Goal: Navigation & Orientation: Find specific page/section

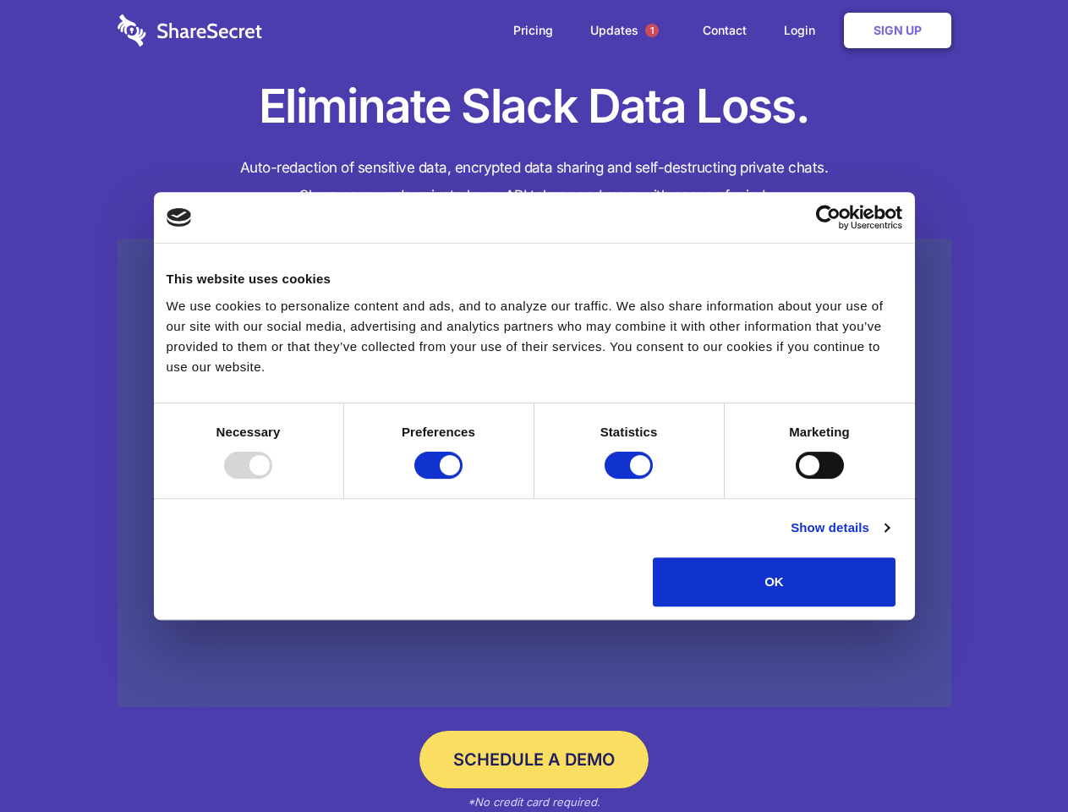
click at [272, 479] on div at bounding box center [248, 465] width 48 height 27
click at [463, 479] on input "Preferences" at bounding box center [438, 465] width 48 height 27
checkbox input "false"
click at [631, 479] on input "Statistics" at bounding box center [629, 465] width 48 height 27
checkbox input "false"
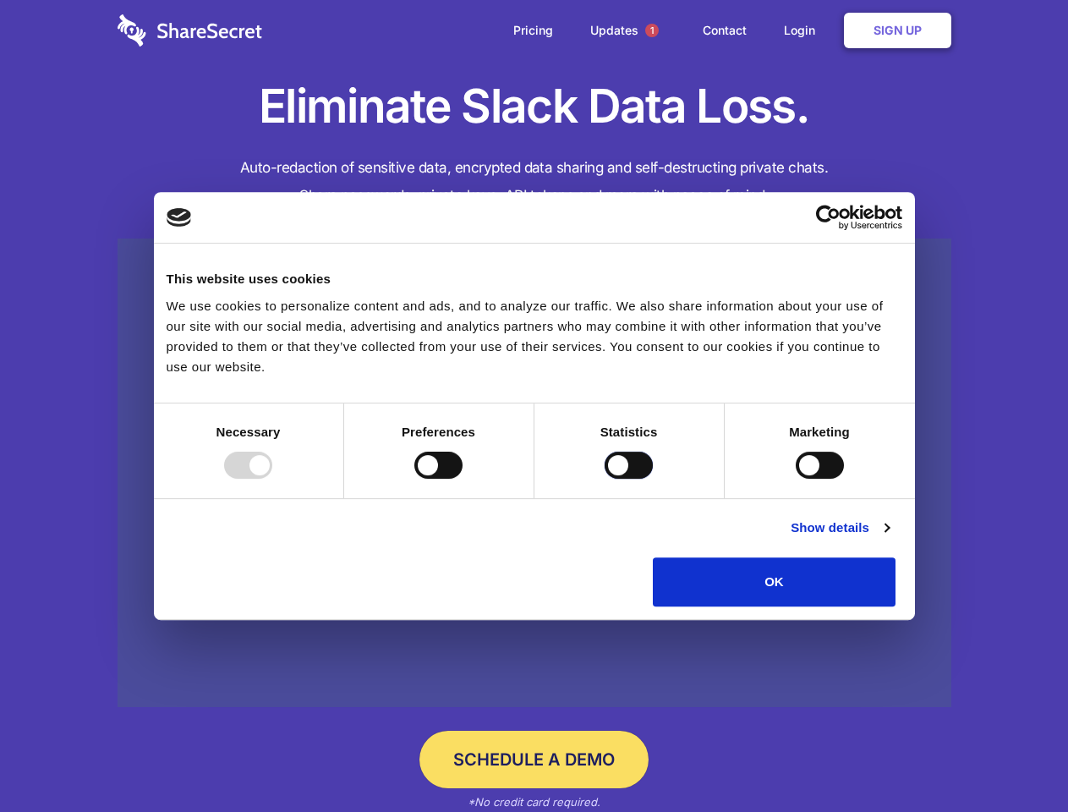
checkbox input "false"
click at [796, 479] on input "Marketing" at bounding box center [820, 465] width 48 height 27
checkbox input "true"
click at [889, 538] on link "Show details" at bounding box center [840, 528] width 98 height 20
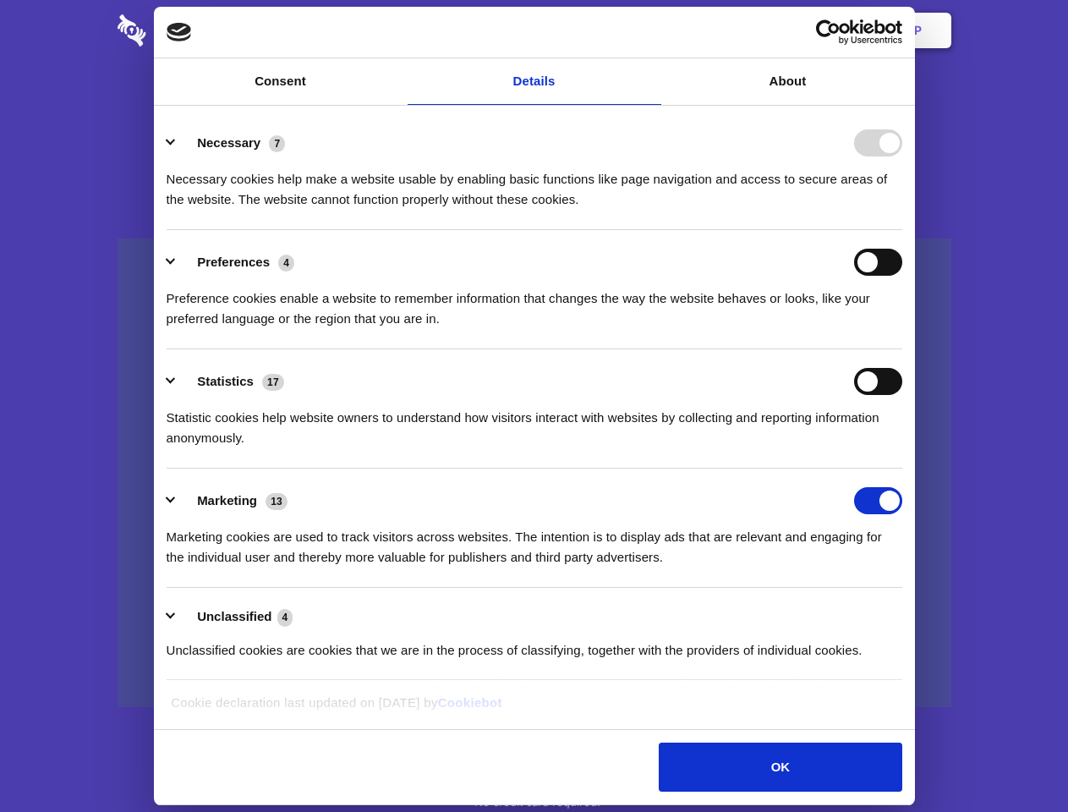
click at [903, 230] on li "Necessary 7 Necessary cookies help make a website usable by enabling basic func…" at bounding box center [535, 170] width 736 height 119
click at [651, 30] on span "1" at bounding box center [652, 31] width 14 height 14
